Goal: Navigation & Orientation: Find specific page/section

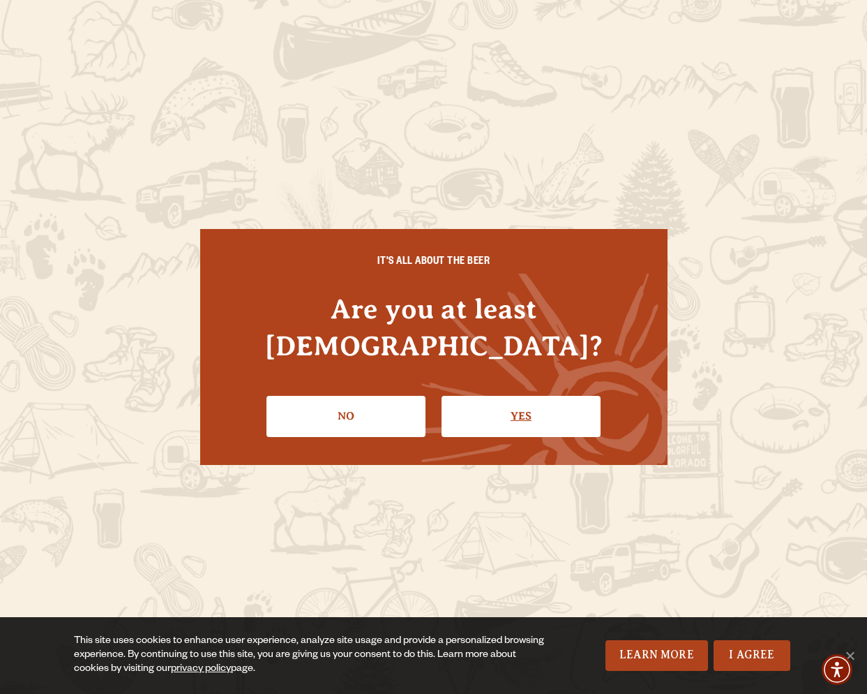
click at [518, 396] on link "Yes" at bounding box center [521, 416] width 159 height 40
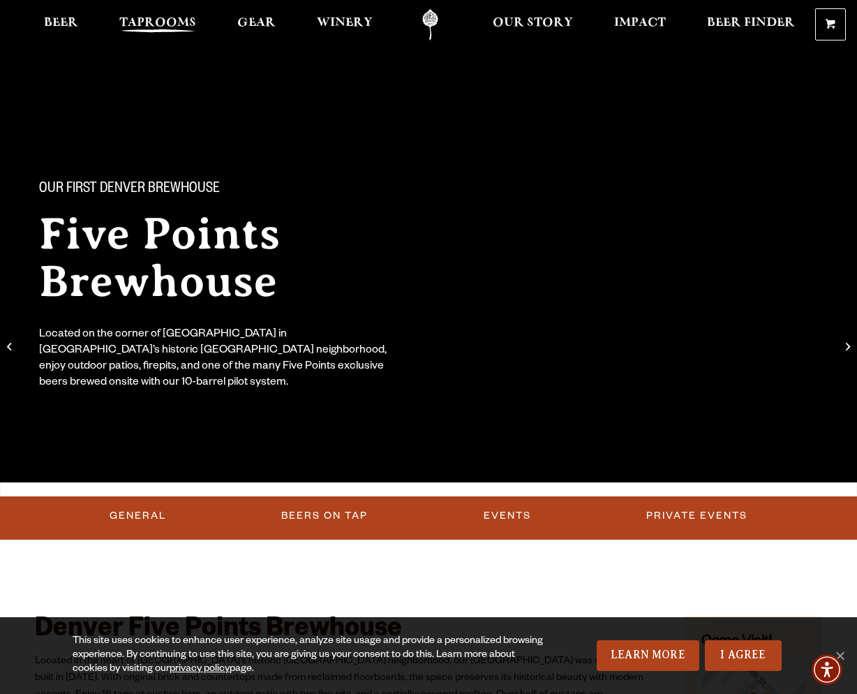
click at [139, 22] on span "Taprooms" at bounding box center [157, 22] width 77 height 11
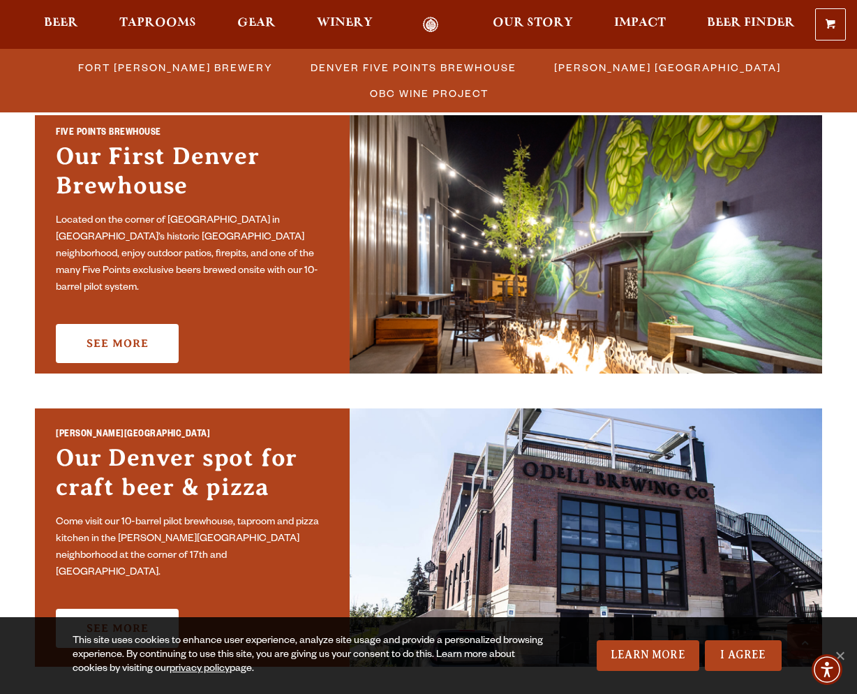
scroll to position [628, 0]
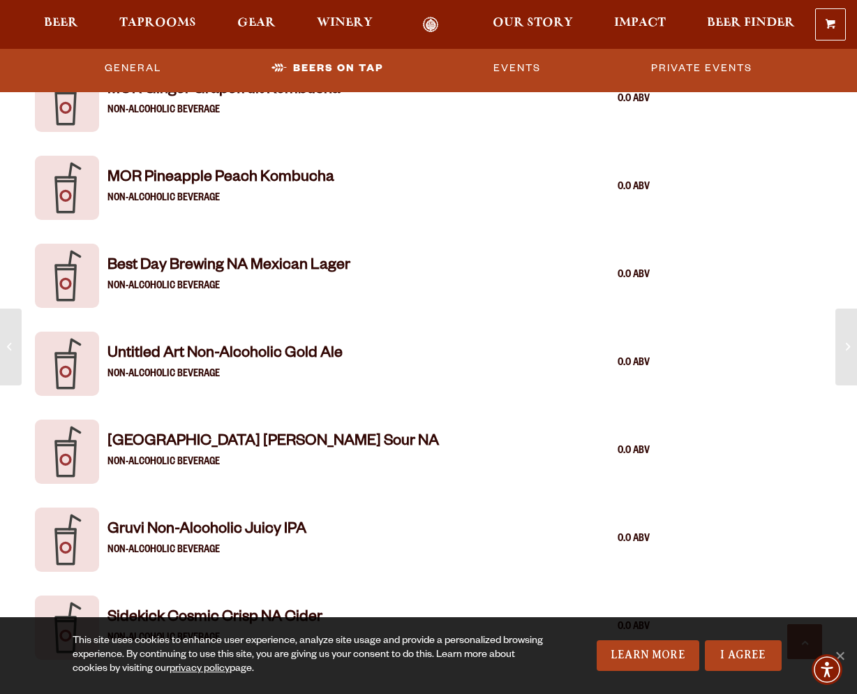
scroll to position [3140, 0]
